Goal: Check status: Check status

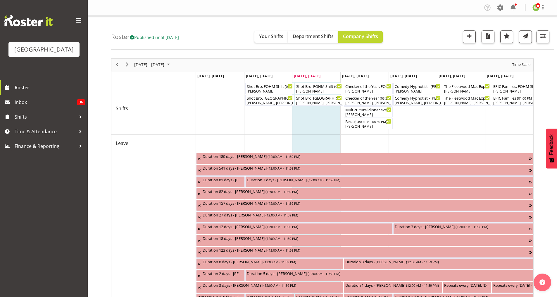
drag, startPoint x: 126, startPoint y: 38, endPoint x: 127, endPoint y: 41, distance: 3.0
click at [126, 39] on h4 "Roster Published until [DATE]" at bounding box center [145, 36] width 68 height 7
click at [134, 37] on icon at bounding box center [132, 37] width 4 height 4
click at [166, 38] on span "Published until [DATE]" at bounding box center [154, 37] width 49 height 6
click at [445, 38] on button "button" at bounding box center [543, 36] width 13 height 13
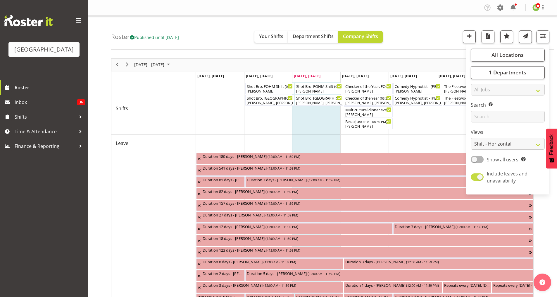
click at [445, 176] on span at bounding box center [477, 176] width 13 height 7
click at [445, 176] on input "Include leaves and unavailability" at bounding box center [473, 177] width 4 height 4
checkbox input "false"
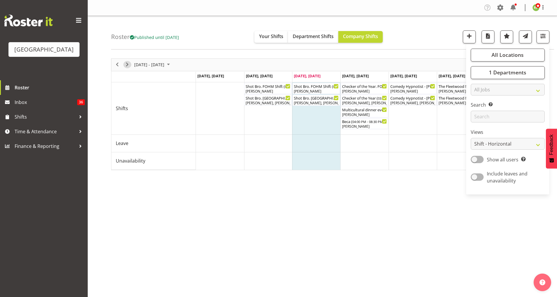
click at [129, 66] on span "Next" at bounding box center [127, 64] width 7 height 7
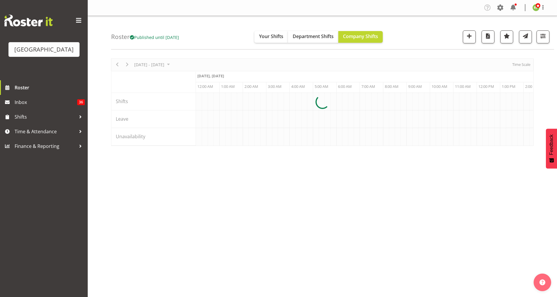
click at [445, 64] on div at bounding box center [322, 101] width 423 height 87
click at [445, 64] on span "Time Scale" at bounding box center [521, 64] width 19 height 7
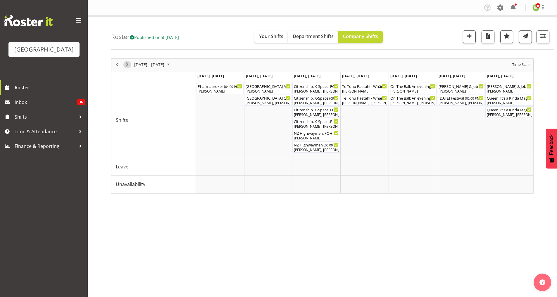
click at [128, 64] on span "Next" at bounding box center [127, 64] width 7 height 7
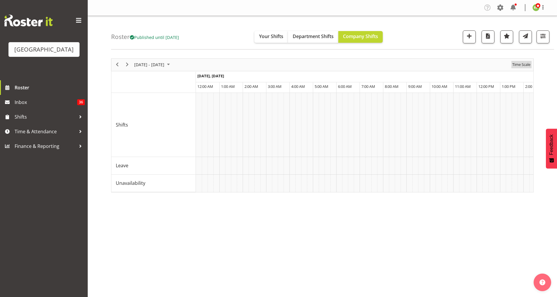
click at [445, 62] on span "Time Scale" at bounding box center [521, 64] width 19 height 7
